Goal: Obtain resource: Obtain resource

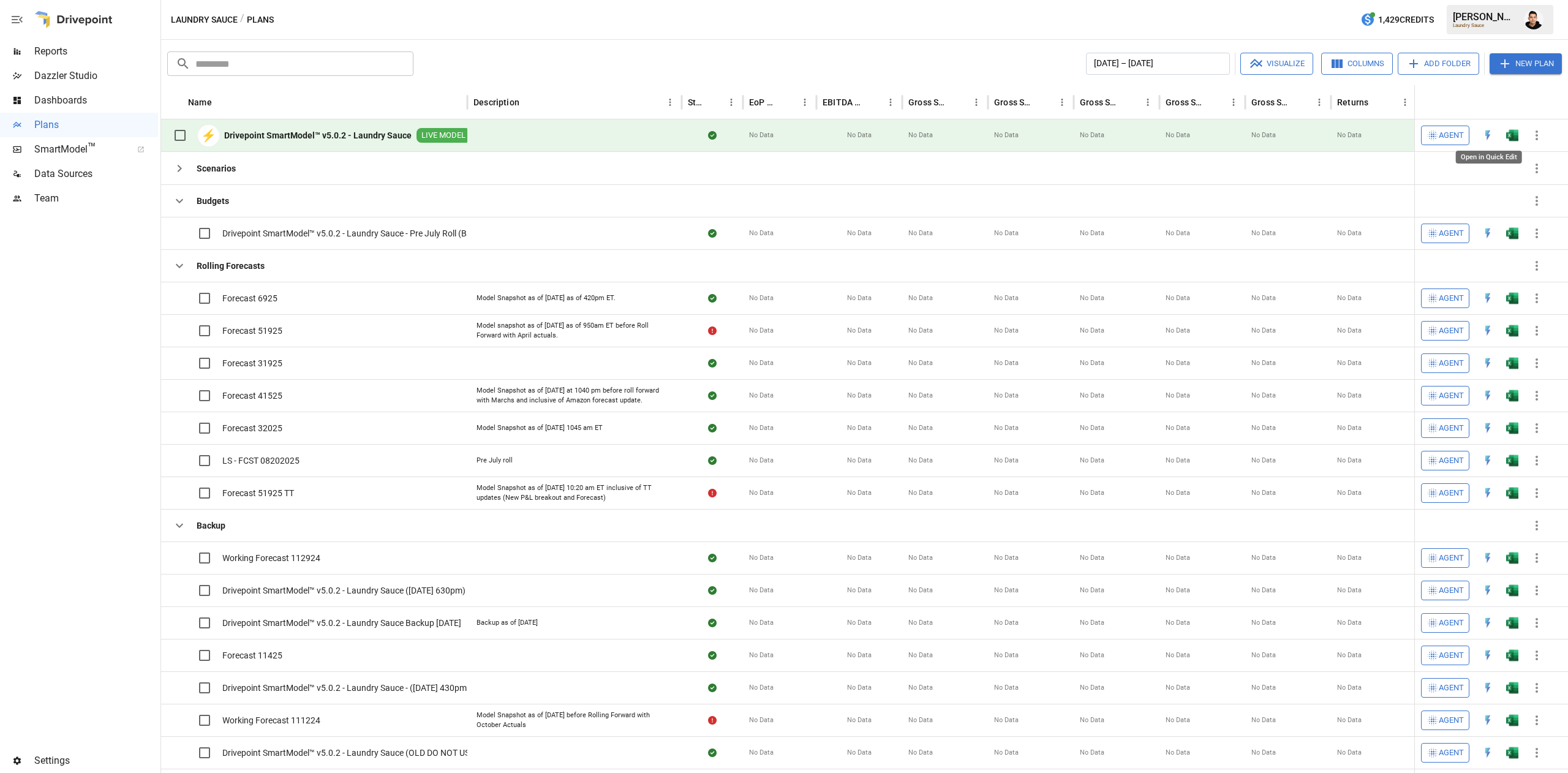
click at [1519, 127] on button "button" at bounding box center [1512, 136] width 39 height 18
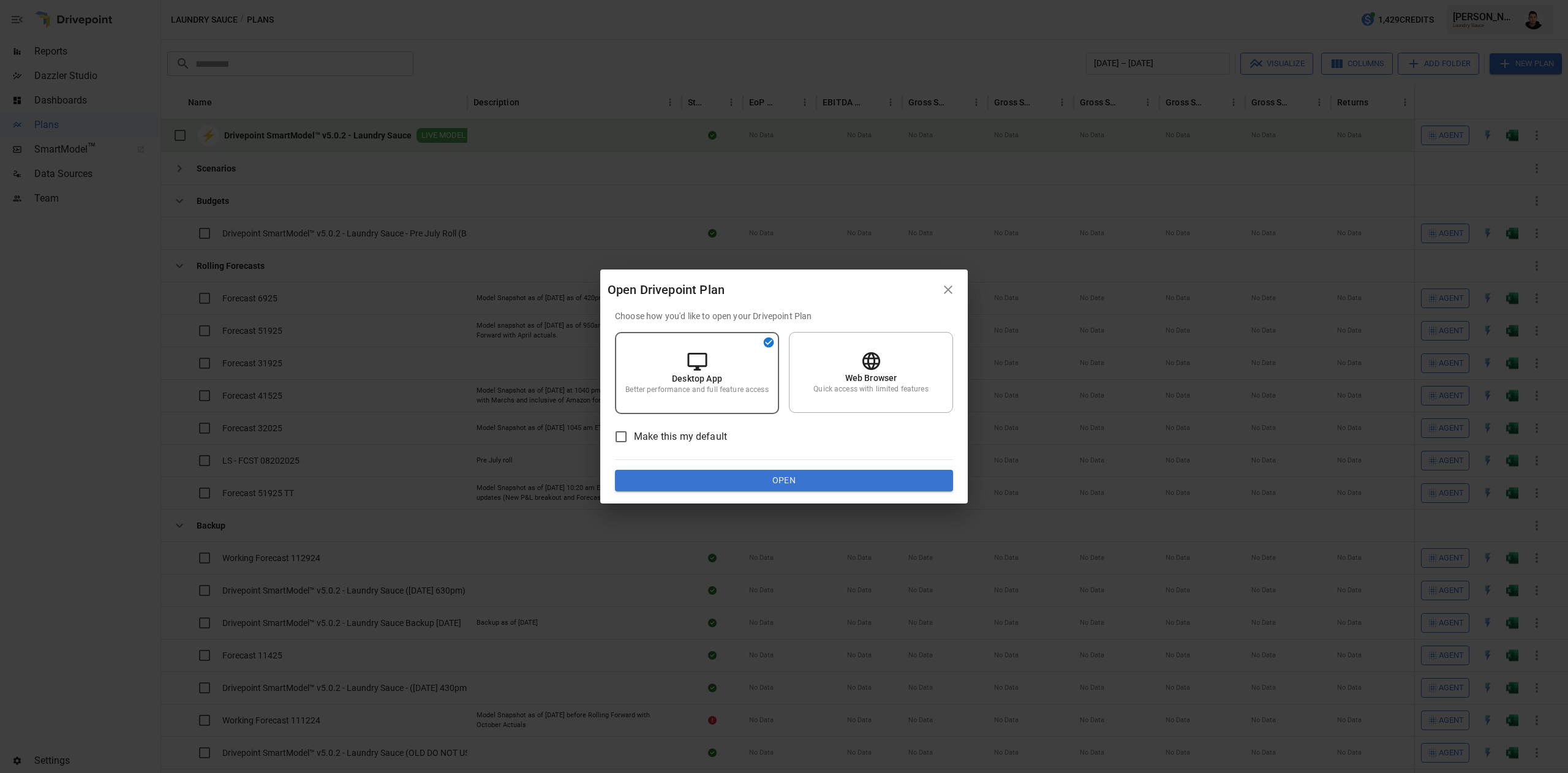
click at [813, 472] on button "Open" at bounding box center [784, 481] width 338 height 22
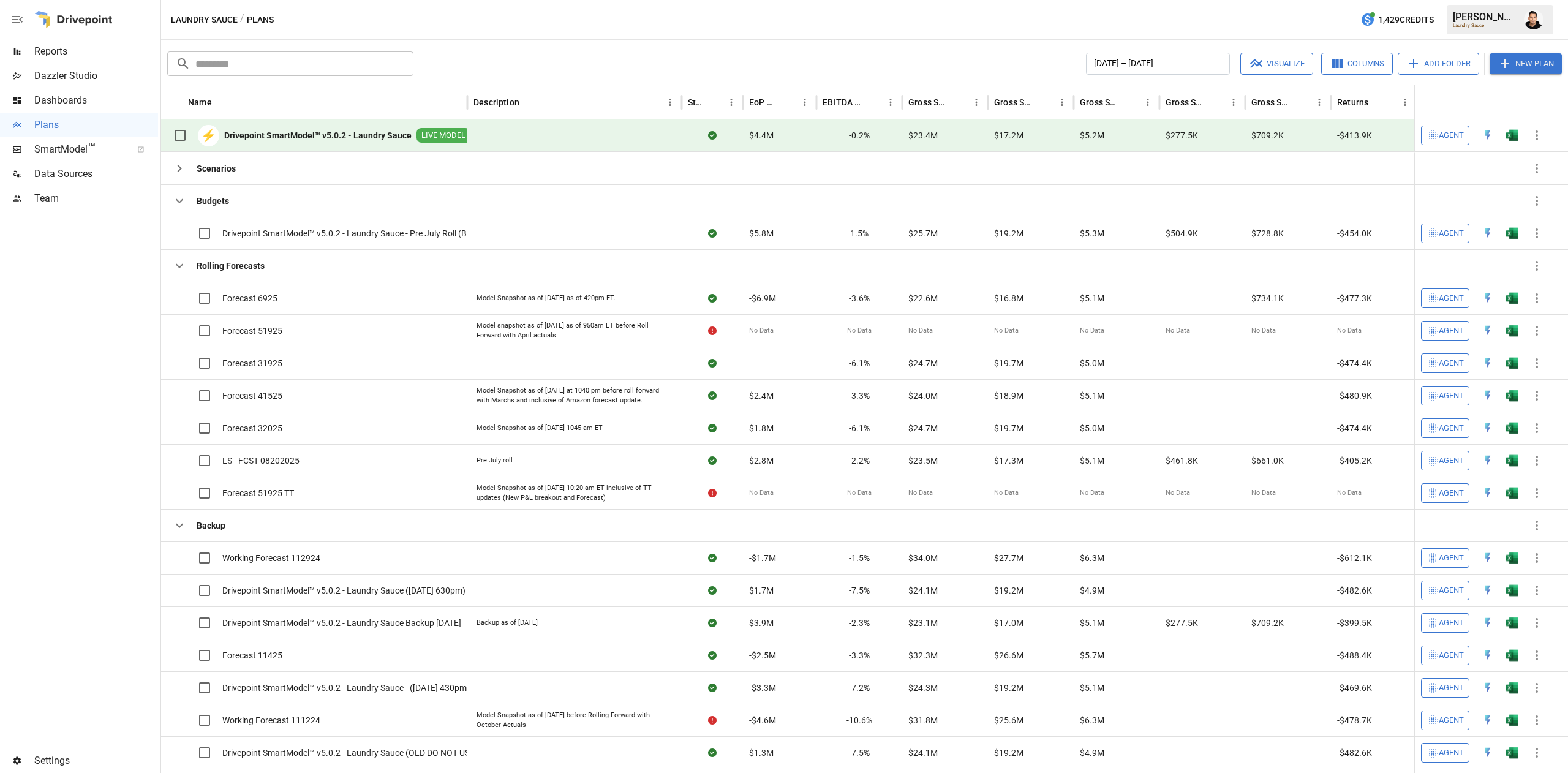
click at [1536, 20] on img "Francisco Sanchez" at bounding box center [1534, 20] width 20 height 20
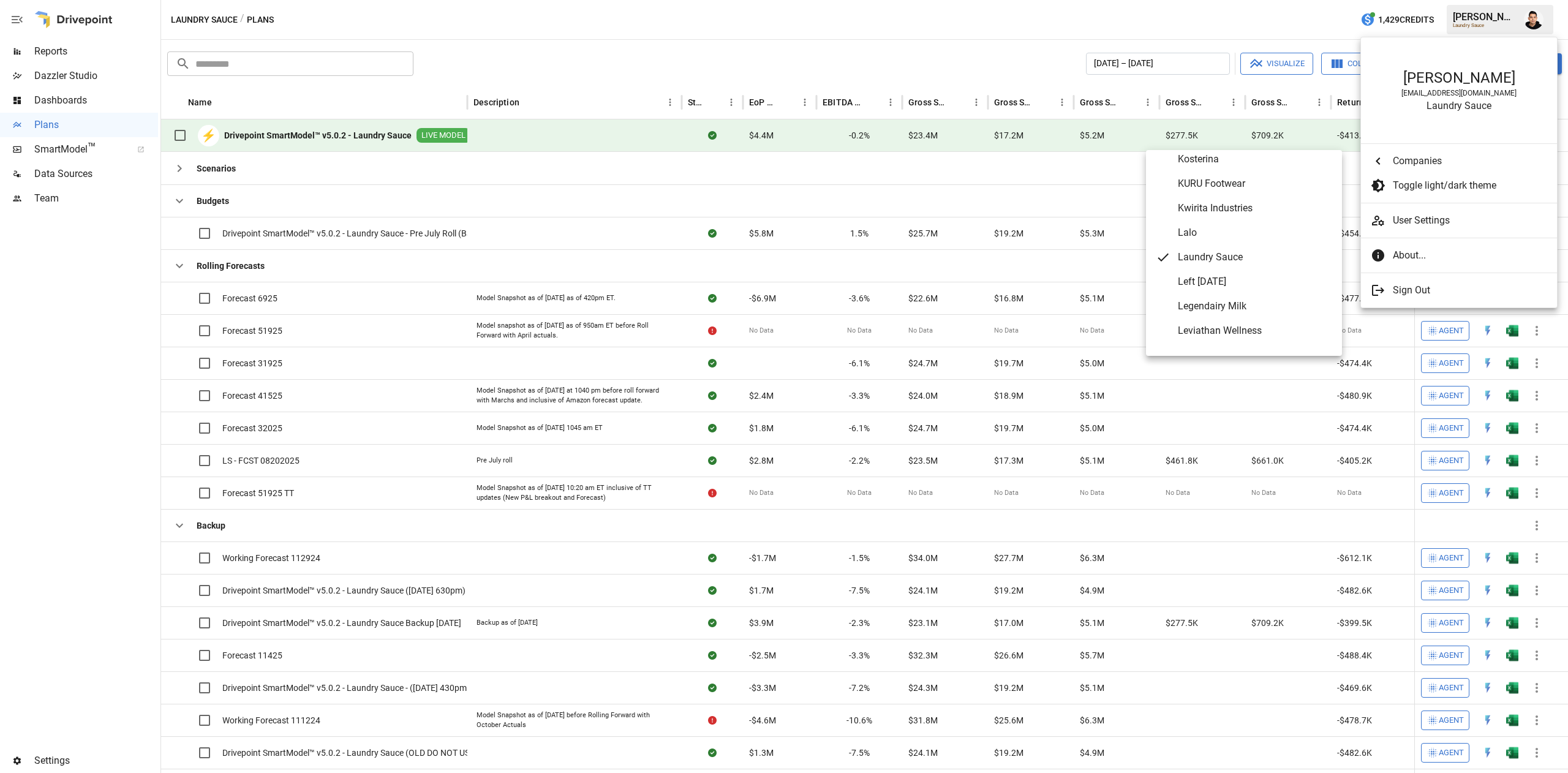
scroll to position [3811, 0]
click at [781, 13] on div at bounding box center [784, 386] width 1568 height 773
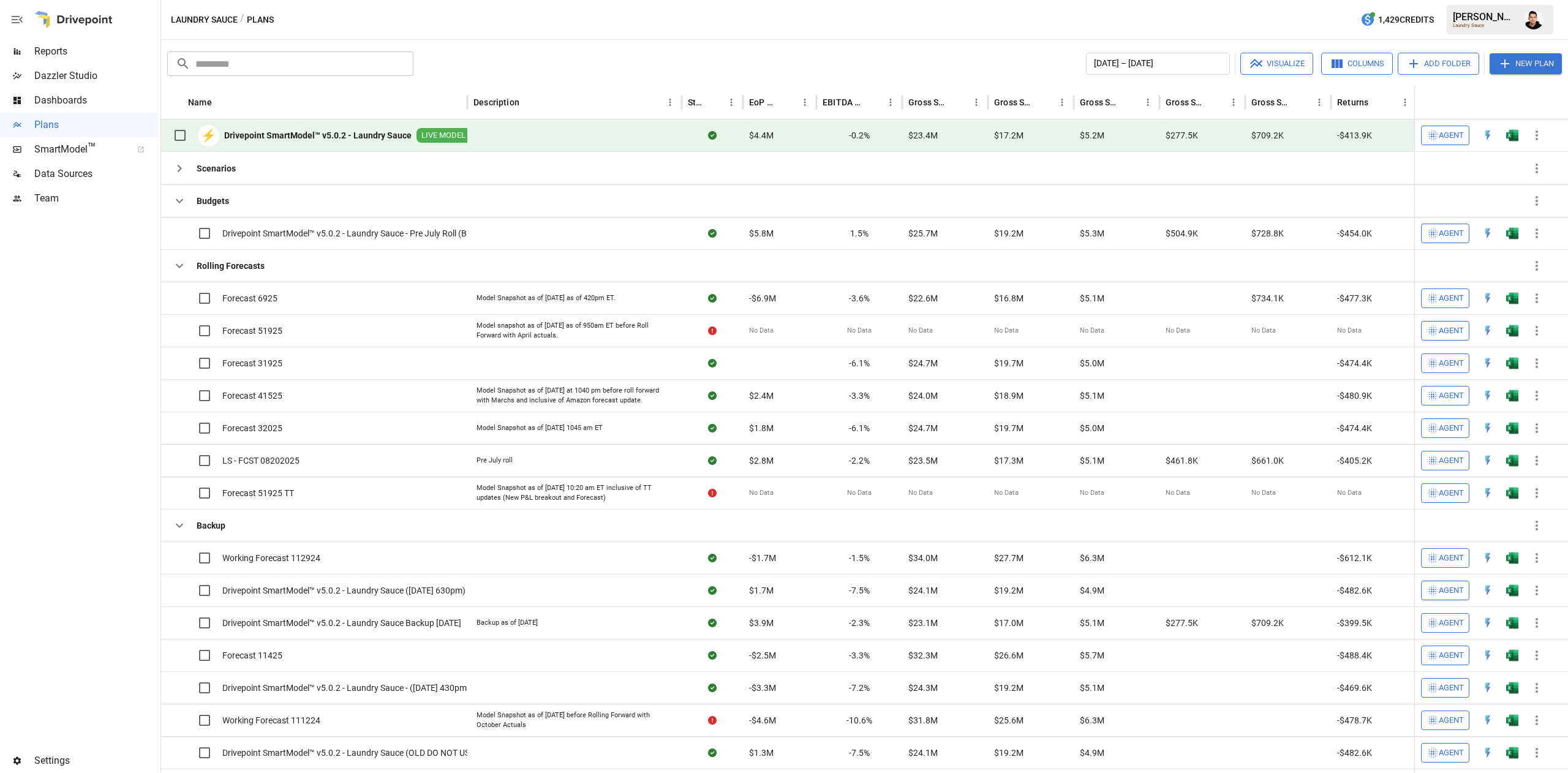
click at [1520, 127] on button "button" at bounding box center [1512, 136] width 39 height 18
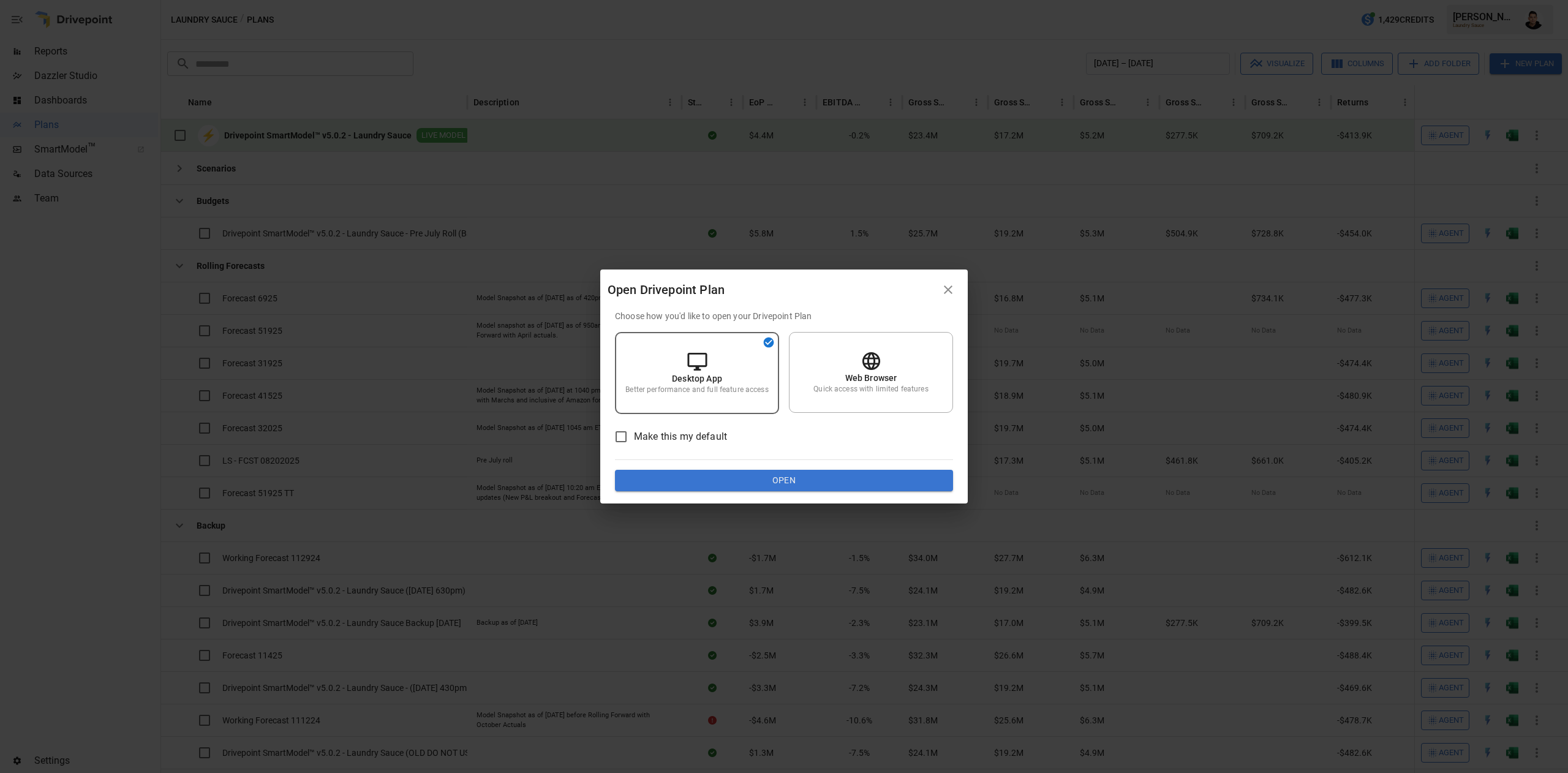
click at [929, 467] on div "Choose how you'd like to open your Drivepoint Plan Desktop App Better performan…" at bounding box center [784, 401] width 338 height 182
click at [910, 475] on button "Open" at bounding box center [784, 481] width 338 height 22
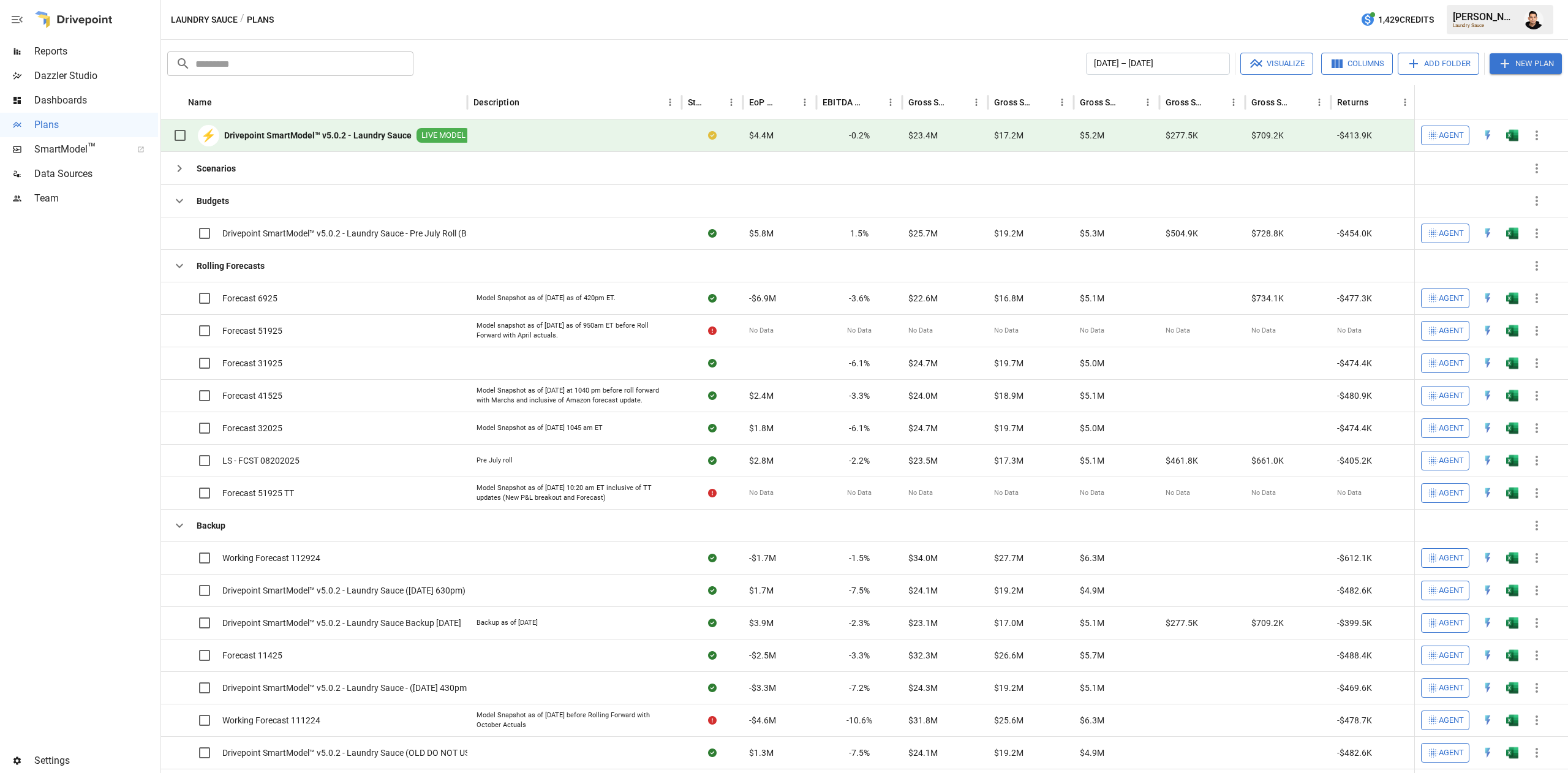
click at [1512, 131] on img "Open in Excel" at bounding box center [1512, 135] width 12 height 12
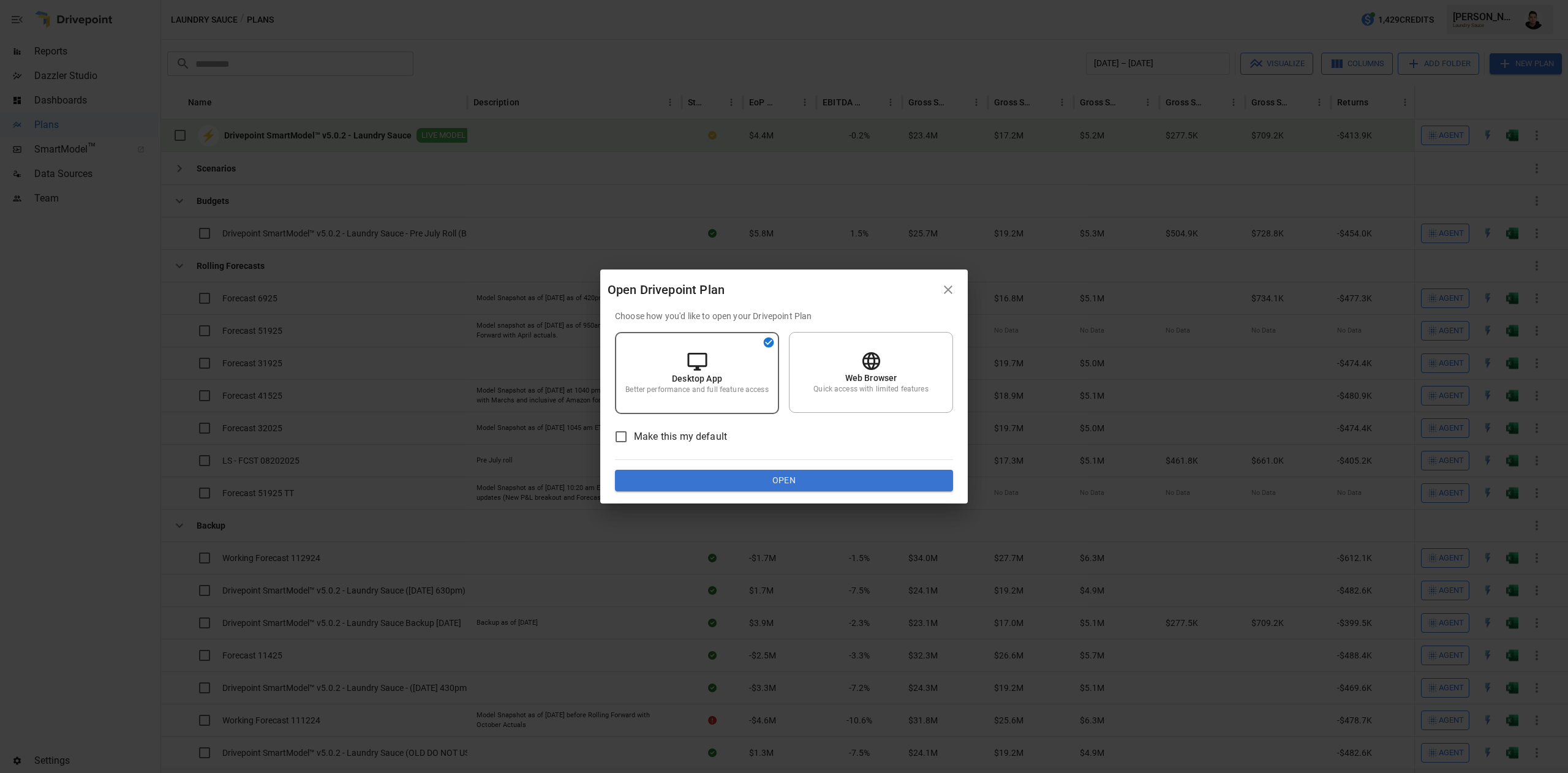
click at [843, 482] on button "Open" at bounding box center [784, 481] width 338 height 22
